Goal: Obtain resource: Obtain resource

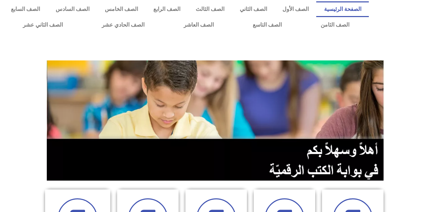
scroll to position [171, 0]
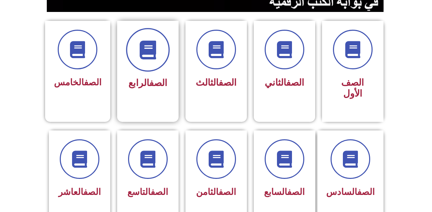
click at [146, 52] on icon at bounding box center [147, 50] width 19 height 19
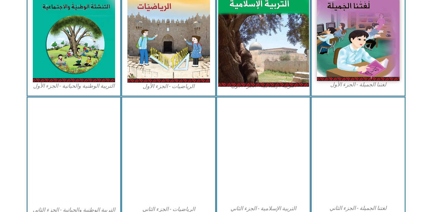
scroll to position [205, 0]
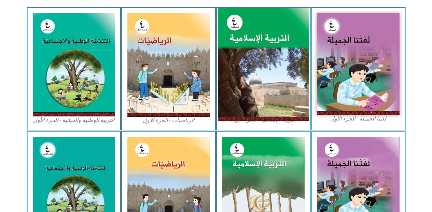
click at [274, 59] on img at bounding box center [263, 64] width 91 height 113
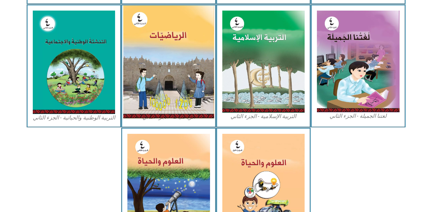
scroll to position [229, 0]
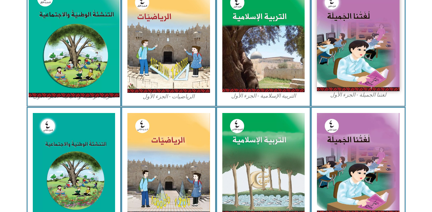
click at [89, 37] on img at bounding box center [73, 40] width 91 height 113
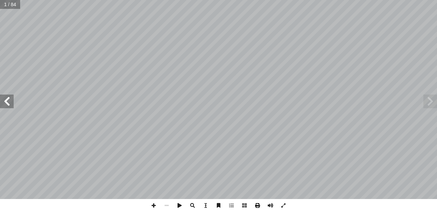
click at [260, 205] on span at bounding box center [257, 205] width 13 height 13
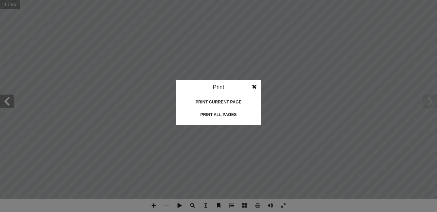
click at [231, 120] on div "Print all pages" at bounding box center [218, 114] width 68 height 11
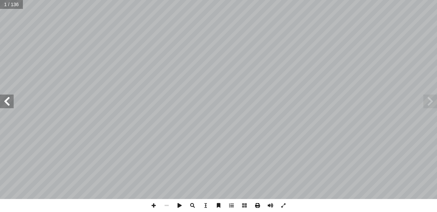
click at [257, 204] on span at bounding box center [257, 205] width 13 height 13
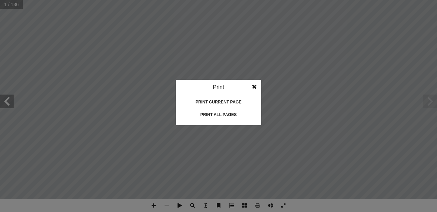
click at [210, 109] on idv "Print Print current page Print left page Print right page Print all pages" at bounding box center [218, 102] width 85 height 45
click at [212, 111] on div "Print all pages" at bounding box center [218, 114] width 68 height 11
